Goal: Find specific page/section: Find specific page/section

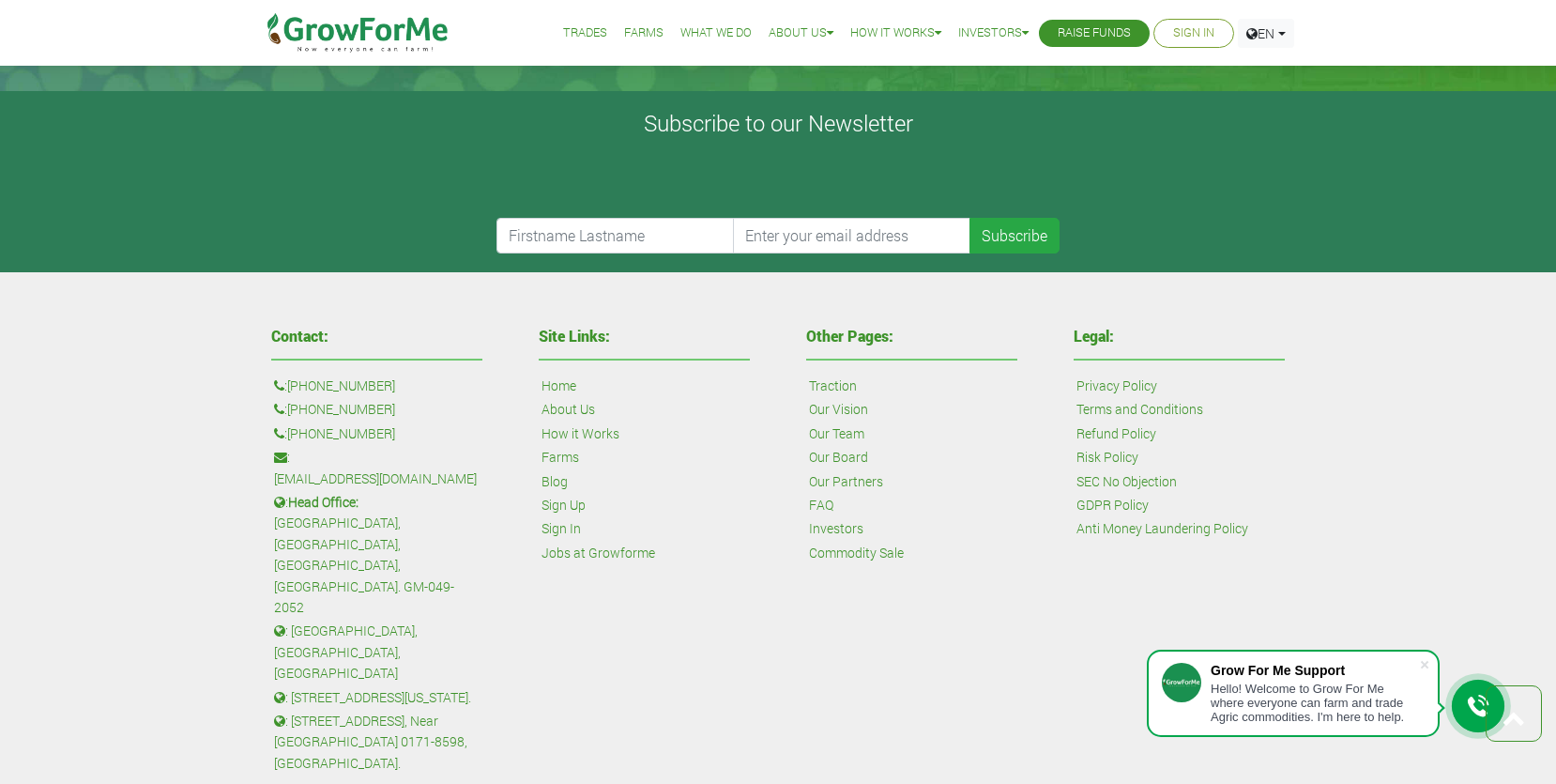
scroll to position [4412, 0]
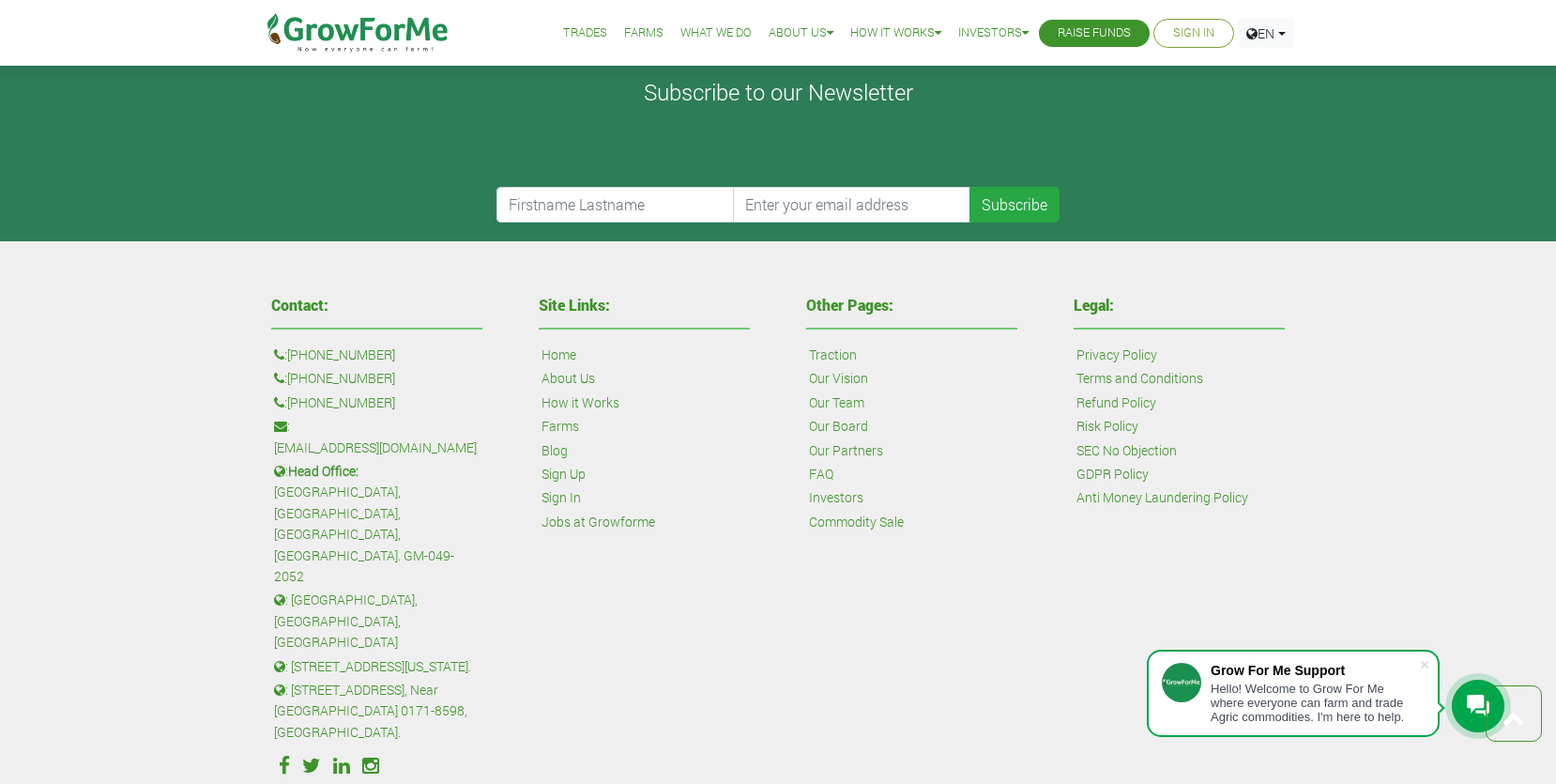
click at [838, 403] on link "Our Team" at bounding box center [836, 403] width 56 height 21
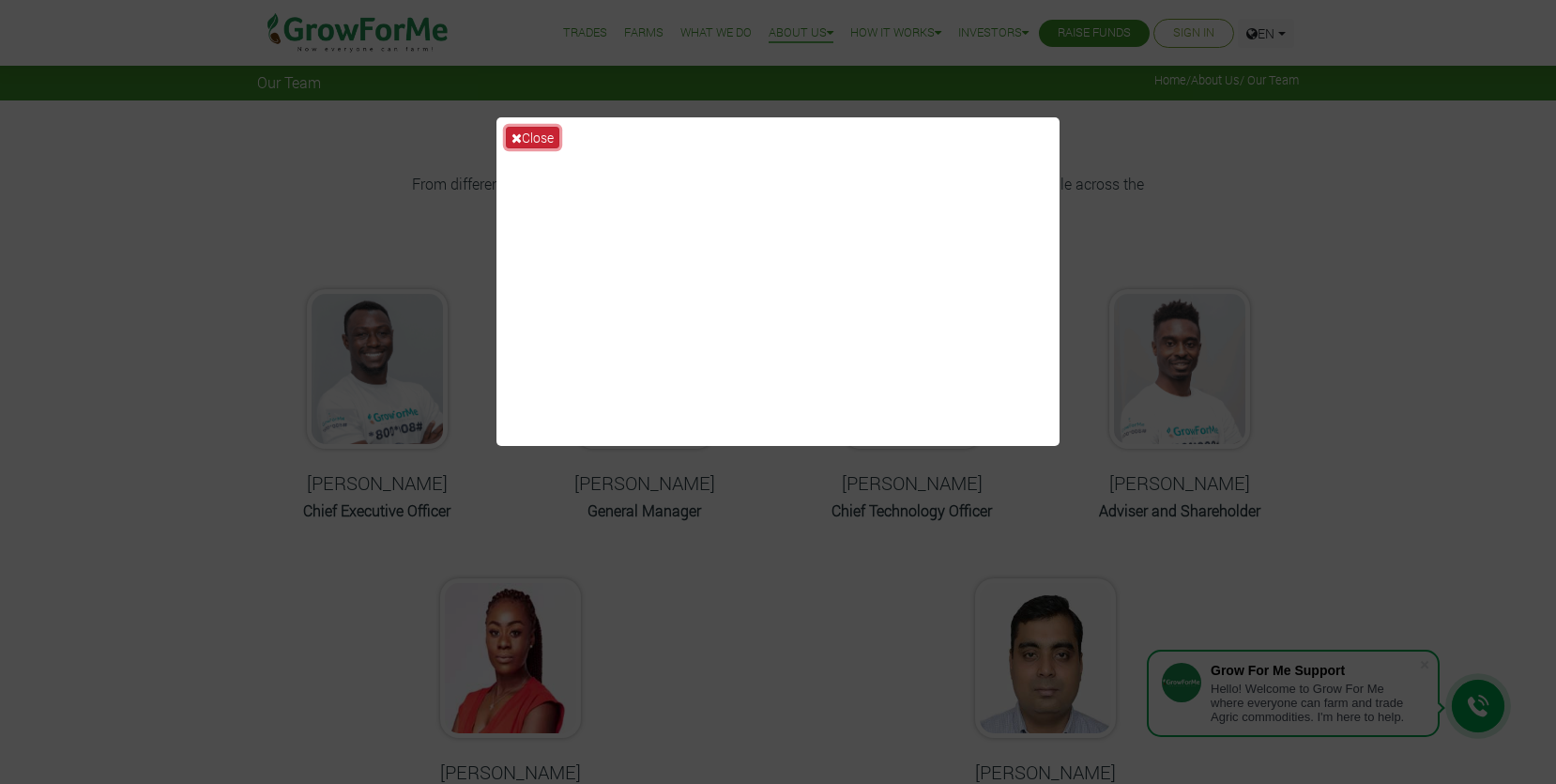
click at [535, 141] on button "Close" at bounding box center [532, 137] width 54 height 22
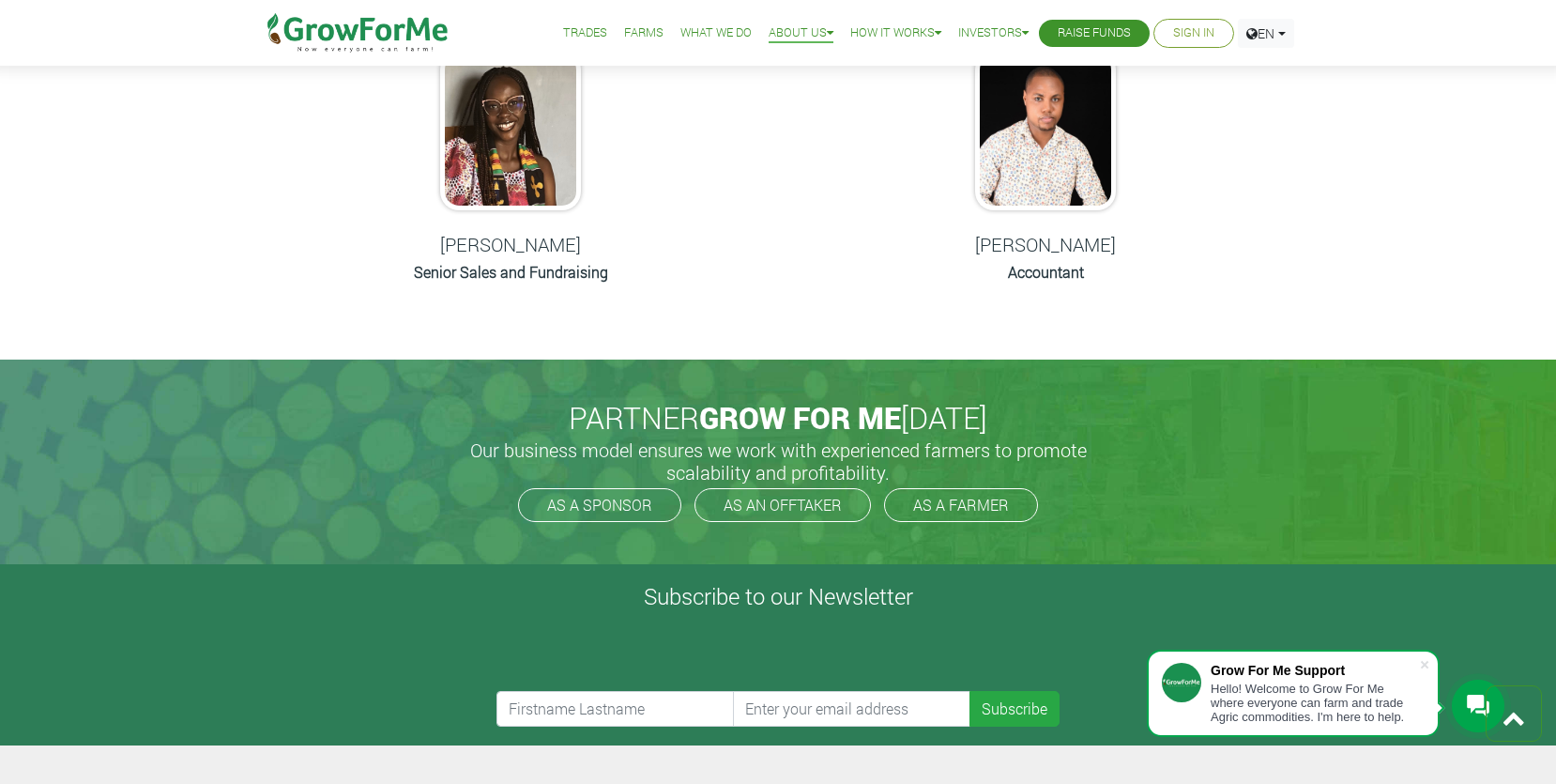
scroll to position [1263, 0]
